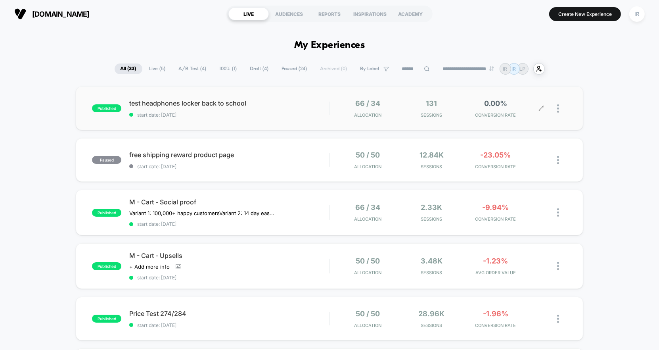
click at [454, 103] on div "131 Sessions" at bounding box center [432, 108] width 60 height 19
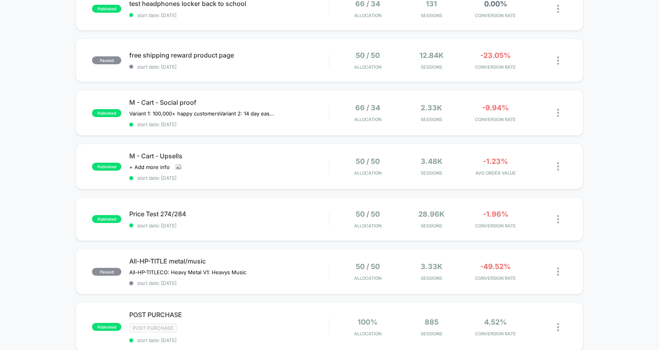
scroll to position [119, 0]
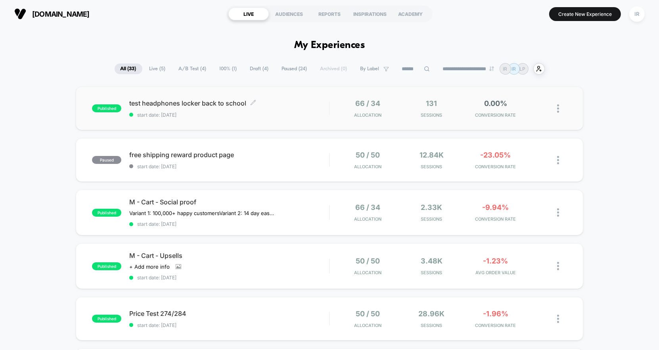
click at [293, 105] on span "test headphones locker back to school Click to edit experience details" at bounding box center [229, 103] width 200 height 8
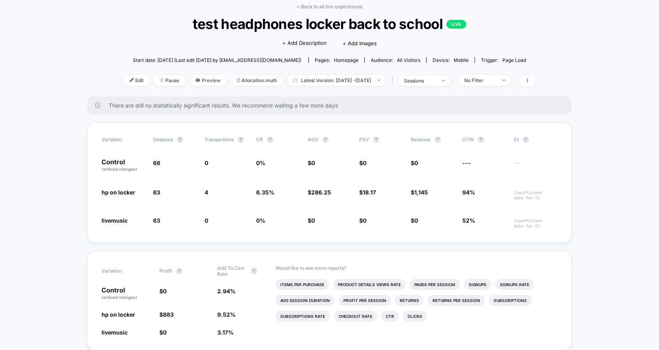
scroll to position [38, 0]
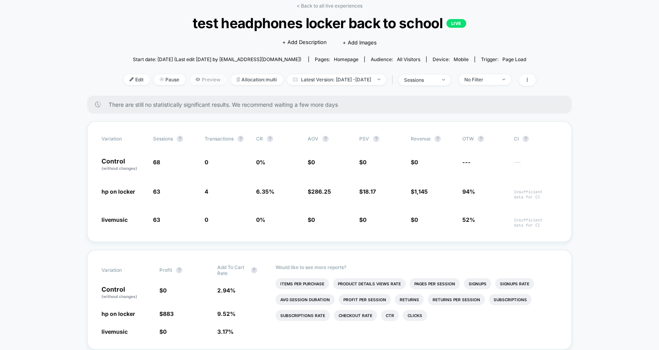
click at [192, 77] on span "Preview" at bounding box center [208, 79] width 37 height 11
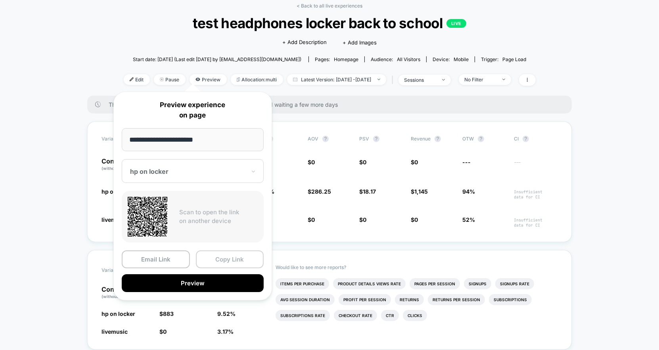
click at [226, 258] on button "Copy Link" at bounding box center [230, 259] width 68 height 18
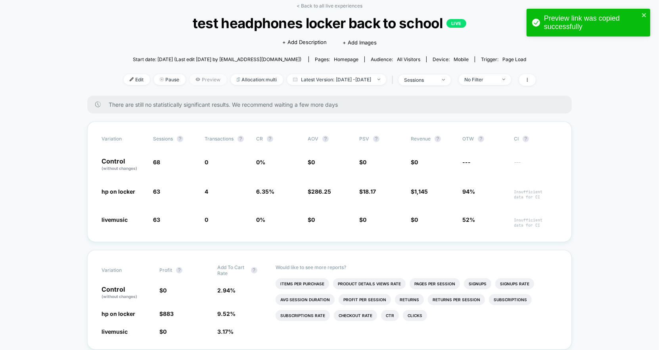
click at [190, 76] on span "Preview" at bounding box center [208, 79] width 37 height 11
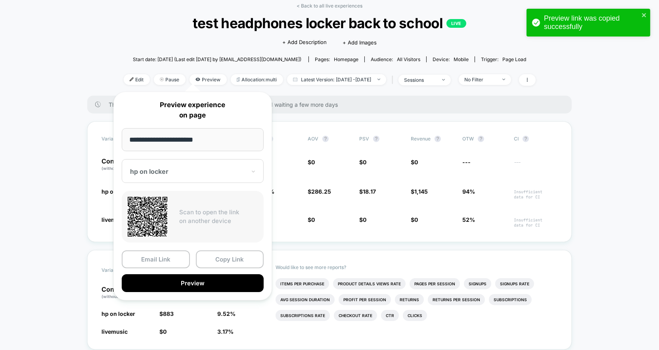
click at [177, 176] on div "hp on locker" at bounding box center [193, 171] width 142 height 24
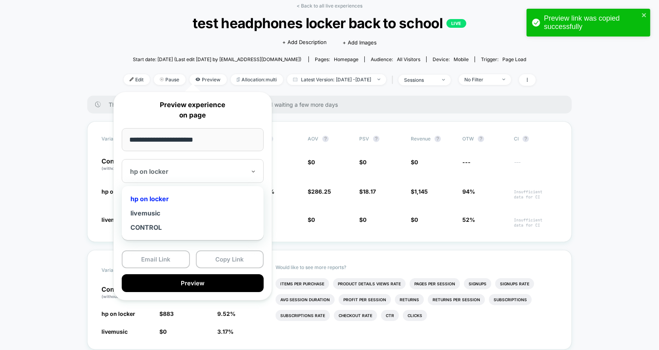
click at [174, 216] on div "livemusic" at bounding box center [193, 213] width 134 height 14
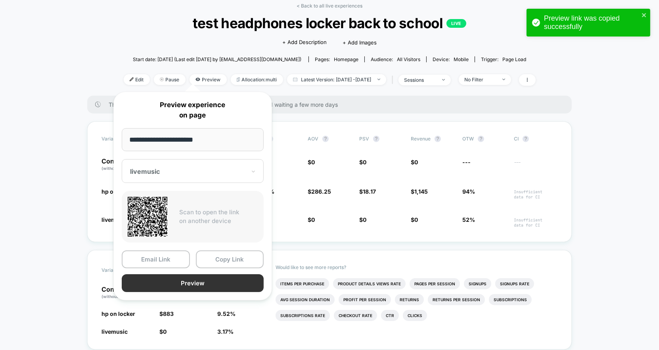
click at [225, 282] on button "Preview" at bounding box center [193, 283] width 142 height 18
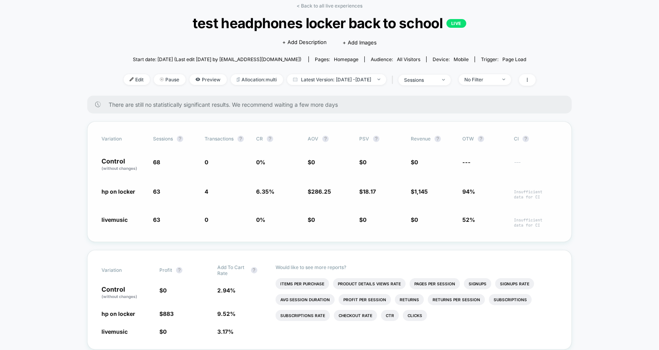
drag, startPoint x: 256, startPoint y: 190, endPoint x: 295, endPoint y: 190, distance: 39.7
click at [296, 190] on div "hp on locker 63 - 7.4 % 4 6.35 % $ 286.25 $ 18.17 $ 1,145 94% Insufficient data…" at bounding box center [330, 193] width 456 height 12
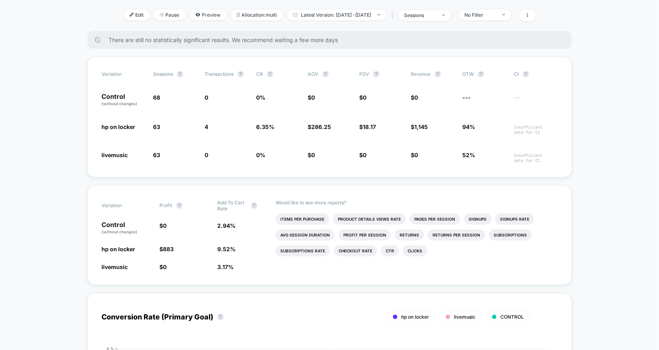
scroll to position [105, 0]
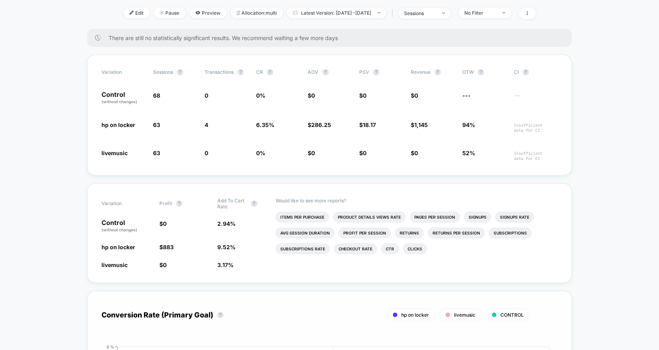
drag, startPoint x: 220, startPoint y: 224, endPoint x: 243, endPoint y: 288, distance: 68.0
drag, startPoint x: 252, startPoint y: 259, endPoint x: 123, endPoint y: 218, distance: 135.3
click at [123, 218] on div "Variation Profit ? Add To Cart Rate ? Control (without changes) $ 0 2.94 % hp o…" at bounding box center [329, 233] width 485 height 100
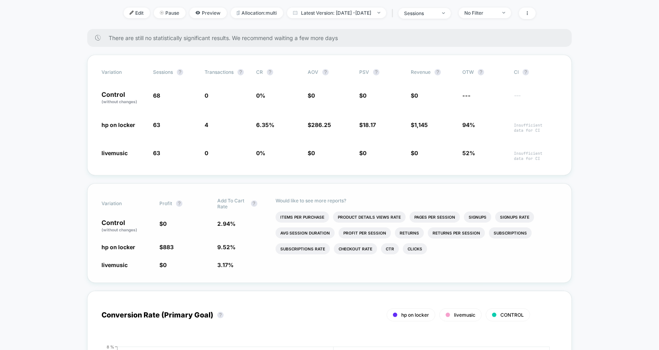
click at [123, 219] on p "Control (without changes)" at bounding box center [127, 225] width 50 height 13
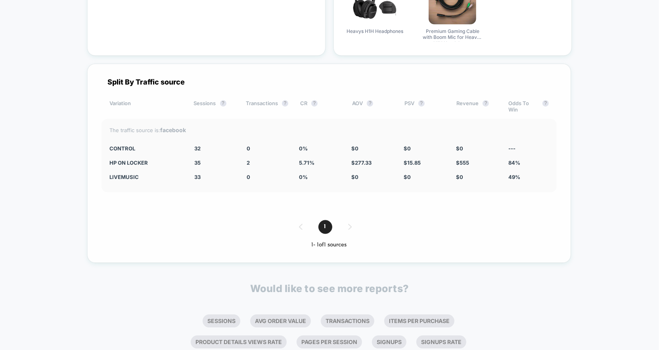
scroll to position [1539, 0]
